Goal: Task Accomplishment & Management: Manage account settings

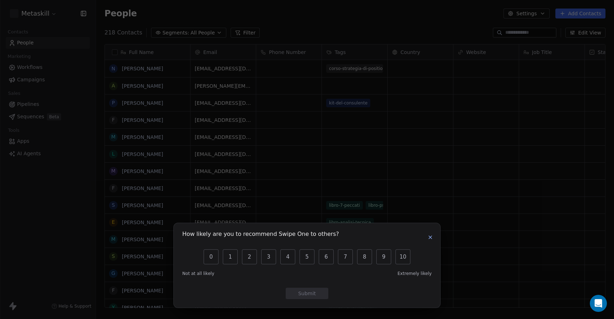
scroll to position [281, 518]
click at [430, 238] on icon "button" at bounding box center [430, 237] width 3 height 3
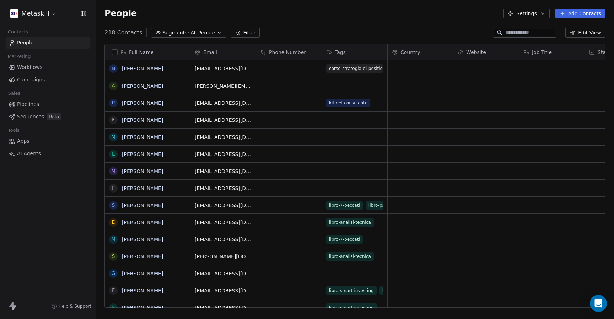
click at [21, 44] on span "People" at bounding box center [25, 42] width 17 height 7
click at [26, 42] on span "People" at bounding box center [25, 42] width 17 height 7
click at [25, 44] on span "People" at bounding box center [25, 42] width 17 height 7
click at [541, 14] on icon "button" at bounding box center [543, 14] width 6 height 6
click at [10, 306] on html "Metaskill Contacts People Marketing Workflows Campaigns Sales Pipelines Sequenc…" at bounding box center [307, 159] width 614 height 319
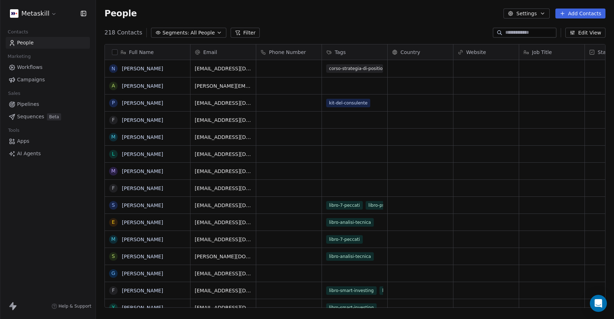
click at [14, 306] on icon at bounding box center [14, 307] width 4 height 5
click at [37, 11] on html "Metaskill Contacts People Marketing Workflows Campaigns Sales Pipelines Sequenc…" at bounding box center [307, 159] width 614 height 319
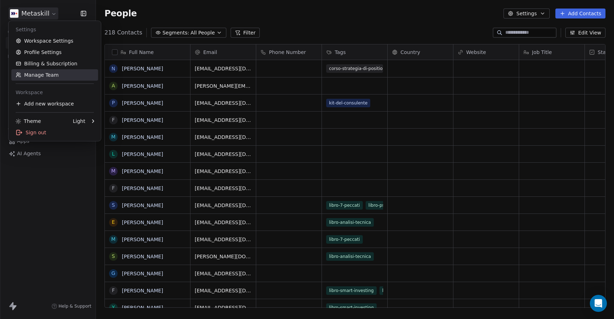
click at [41, 72] on link "Manage Team" at bounding box center [54, 74] width 87 height 11
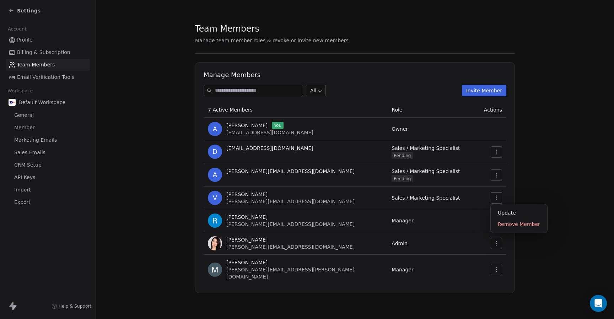
click at [497, 197] on icon "button" at bounding box center [497, 198] width 6 height 6
click at [502, 223] on div "Remove Member" at bounding box center [519, 224] width 51 height 11
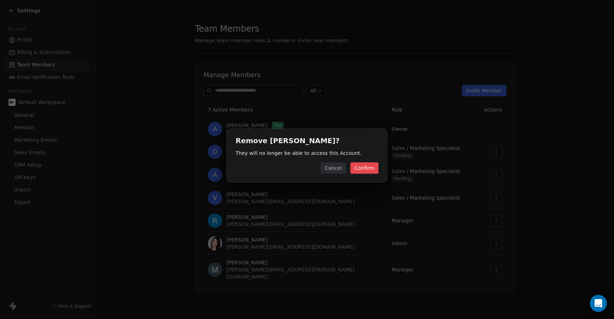
click at [367, 165] on button "Confirm" at bounding box center [364, 167] width 28 height 11
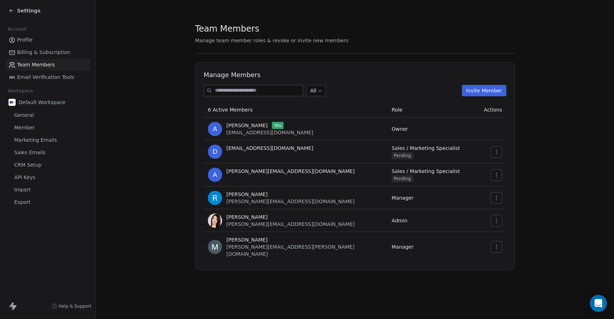
click at [497, 174] on icon "button" at bounding box center [497, 175] width 6 height 6
click at [498, 202] on div "Revoke Invite" at bounding box center [515, 201] width 42 height 11
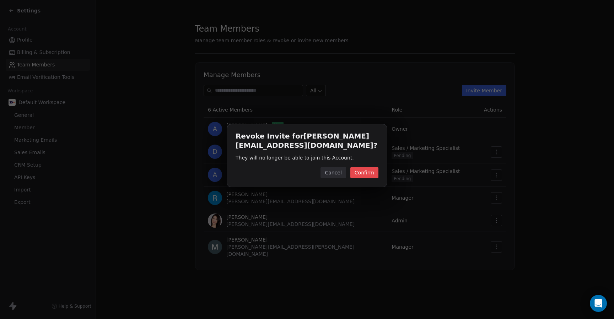
click at [369, 173] on button "Confirm" at bounding box center [364, 172] width 28 height 11
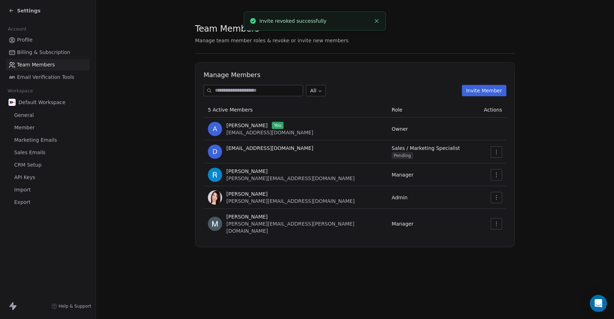
click at [498, 153] on icon "button" at bounding box center [497, 152] width 6 height 6
click at [499, 176] on div "Revoke Invite" at bounding box center [515, 178] width 42 height 11
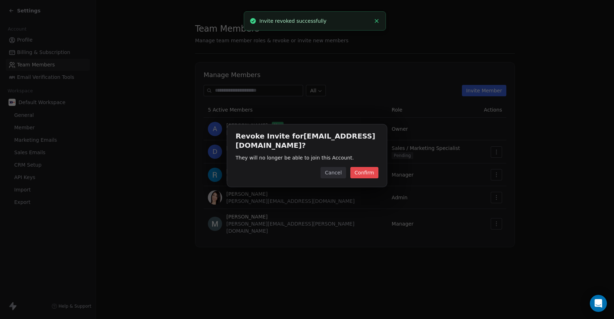
click at [370, 173] on button "Confirm" at bounding box center [364, 172] width 28 height 11
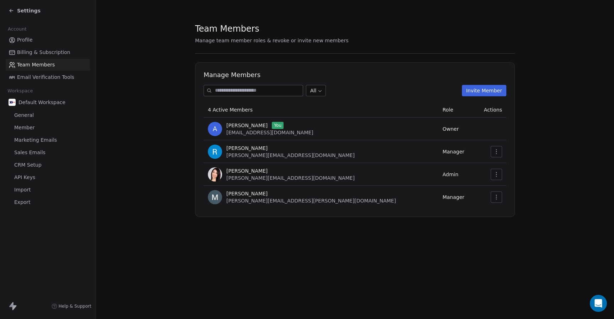
click at [243, 93] on input at bounding box center [259, 90] width 88 height 11
click at [486, 88] on button "Invite Member" at bounding box center [484, 90] width 44 height 11
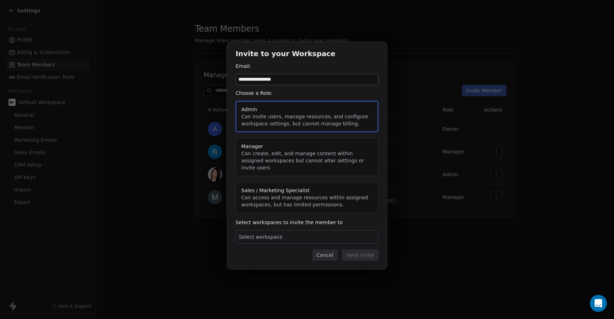
type input "**********"
click at [270, 152] on button "Manager Can create, edit, and manage content within assigned workspaces but can…" at bounding box center [307, 157] width 143 height 38
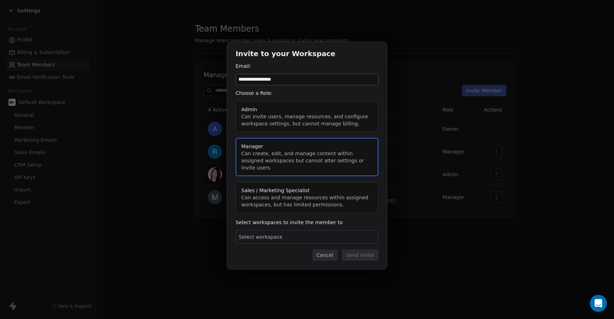
click at [308, 233] on div "Select workspace" at bounding box center [307, 237] width 143 height 14
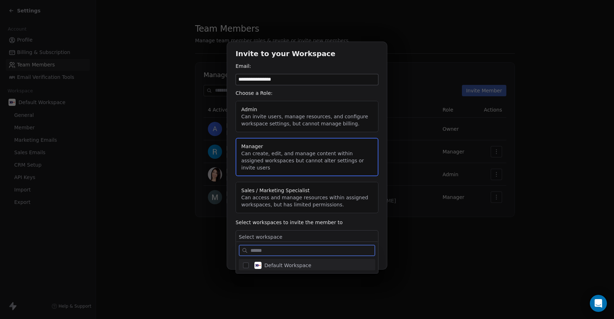
click at [246, 265] on button "Suggestions" at bounding box center [246, 266] width 6 height 6
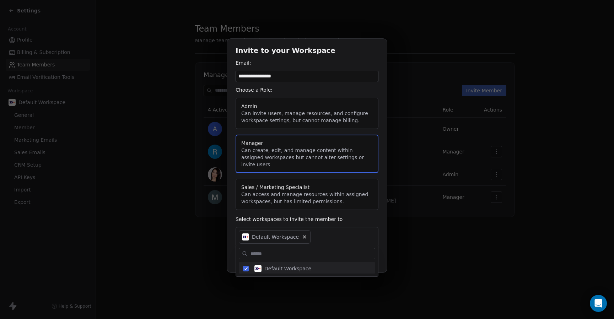
click at [383, 214] on div "**********" at bounding box center [307, 159] width 614 height 264
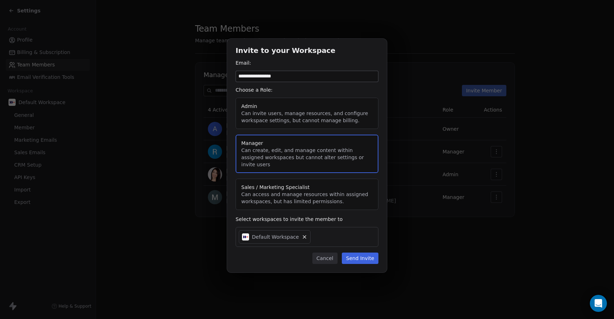
click at [366, 255] on button "Send Invite" at bounding box center [360, 258] width 37 height 11
